Goal: Obtain resource: Obtain resource

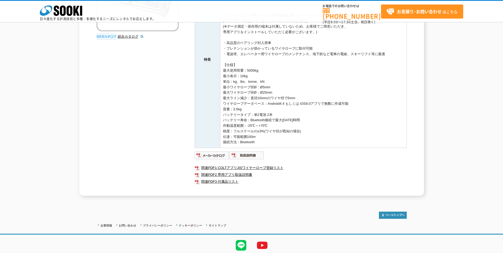
scroll to position [133, 0]
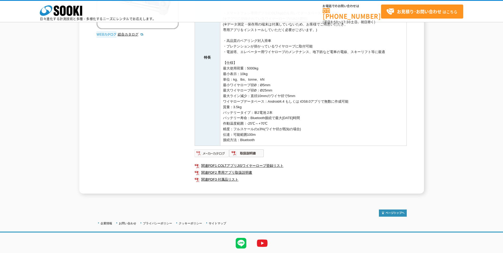
click at [211, 152] on img at bounding box center [212, 153] width 35 height 8
click at [245, 154] on img at bounding box center [246, 153] width 35 height 8
click at [220, 166] on link "関連PDF1 COLTアプリJISワイヤーロープ登録リスト" at bounding box center [301, 165] width 212 height 7
click at [227, 171] on link "関連PDF2 専用アプリ取扱説明書" at bounding box center [301, 172] width 212 height 7
click at [232, 181] on link "関連PDF3 付属品リスト" at bounding box center [301, 179] width 212 height 7
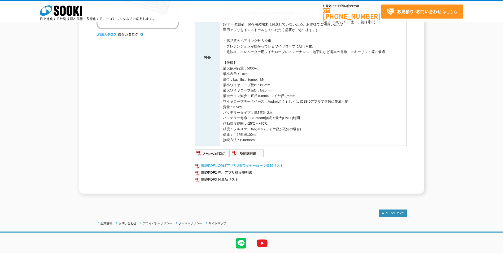
click at [228, 166] on link "関連PDF1 COLTアプリJISワイヤーロープ登録リスト" at bounding box center [301, 165] width 212 height 7
click at [216, 154] on img at bounding box center [212, 153] width 35 height 8
click at [243, 152] on img at bounding box center [246, 153] width 35 height 8
click at [219, 171] on link "関連PDF2 専用アプリ取扱説明書" at bounding box center [301, 172] width 212 height 7
click at [146, 104] on div "高品質のベアリング封入滑車を使用したクランプ式ワイヤーロープ張力測定用ロードセル COLT5Tのレンタルです。 専用アプリを用いてデータベースの構築が可能です…" at bounding box center [252, 62] width 310 height 263
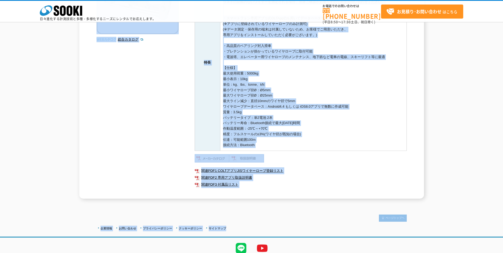
scroll to position [149, 0]
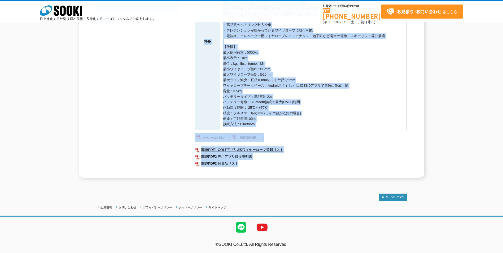
drag, startPoint x: 121, startPoint y: 74, endPoint x: 346, endPoint y: 174, distance: 245.8
click at [346, 174] on div "テンションメーター クランプ式ワイヤーロープ張力測定用ロードセル COLT5T 高品質のベアリング封入滑車を使用したクランプ式ワイヤーロープ張力測定用ロードセ…" at bounding box center [251, 37] width 345 height 281
click at [334, 182] on div "トップページ 電子天秤・その他はかり テンションメーター クランプ式ワイヤーロープ張力測定用ロードセル COLT5T テンションメーター クランプ式ワイヤーロ…" at bounding box center [251, 22] width 503 height 322
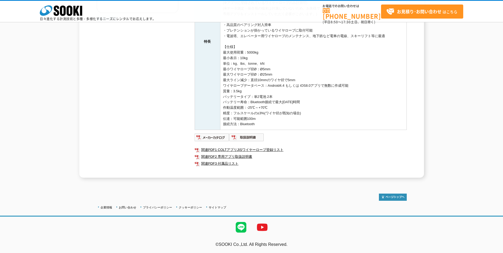
click at [325, 123] on td "【注意点】 測定対象のワイヤーの径・ワイヤー掛け数・ワイヤー素材を確認する必要がございます。 （上記条件を基に張力を測定している為） 下記登録リスト内のワイヤ…" at bounding box center [313, 41] width 186 height 177
click at [401, 113] on div "テンションメーター クランプ式ワイヤーロープ張力測定用ロードセル COLT5T 高品質のベアリング封入滑車を使用したクランプ式ワイヤーロープ張力測定用ロードセ…" at bounding box center [251, 37] width 503 height 281
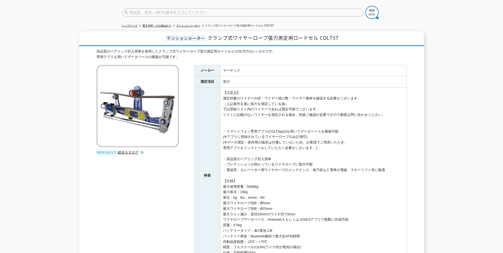
scroll to position [0, 0]
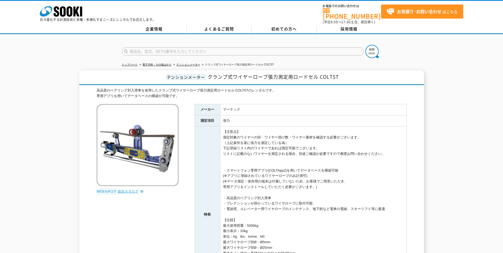
click at [130, 190] on link "総合カタログ" at bounding box center [131, 191] width 26 height 4
